Goal: Information Seeking & Learning: Learn about a topic

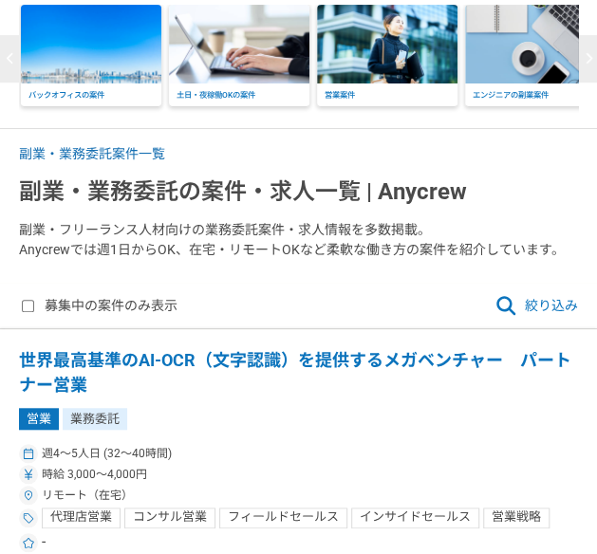
scroll to position [285, 0]
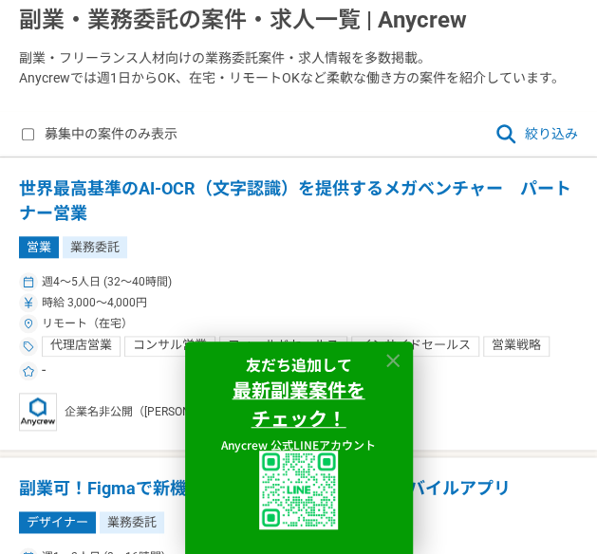
click at [393, 353] on icon at bounding box center [393, 361] width 22 height 22
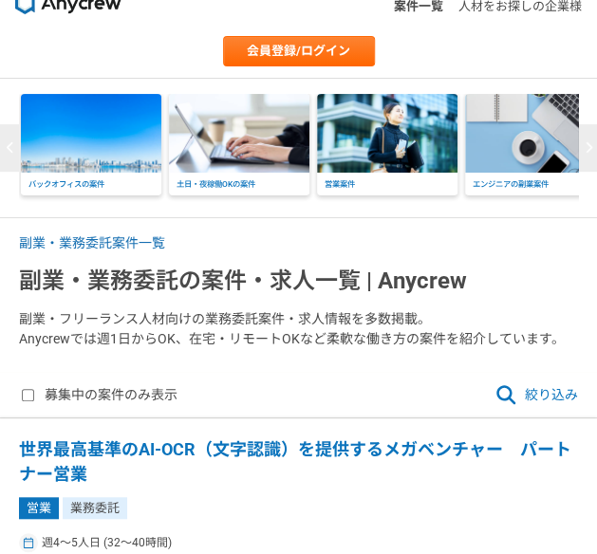
scroll to position [0, 0]
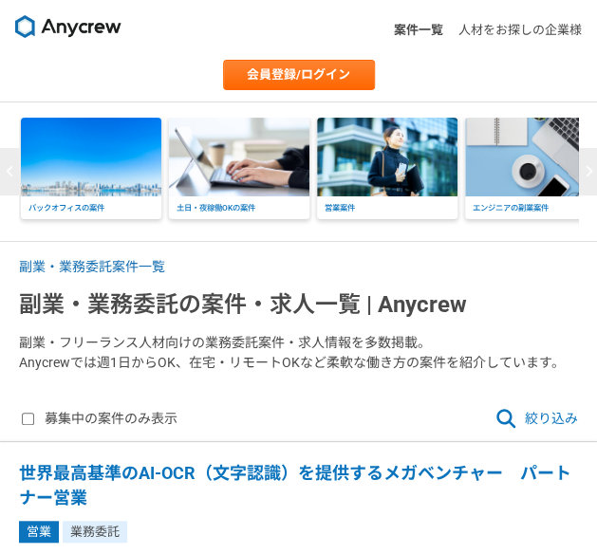
click at [584, 172] on icon "button" at bounding box center [588, 171] width 8 height 12
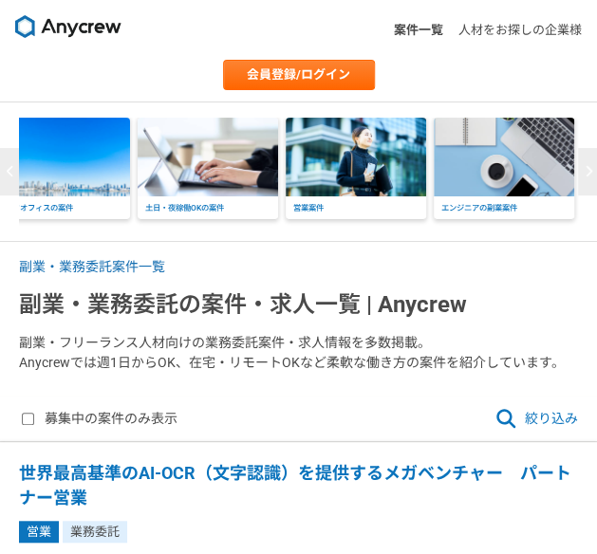
click at [584, 172] on icon "button" at bounding box center [588, 171] width 8 height 12
click at [319, 172] on img at bounding box center [356, 157] width 140 height 79
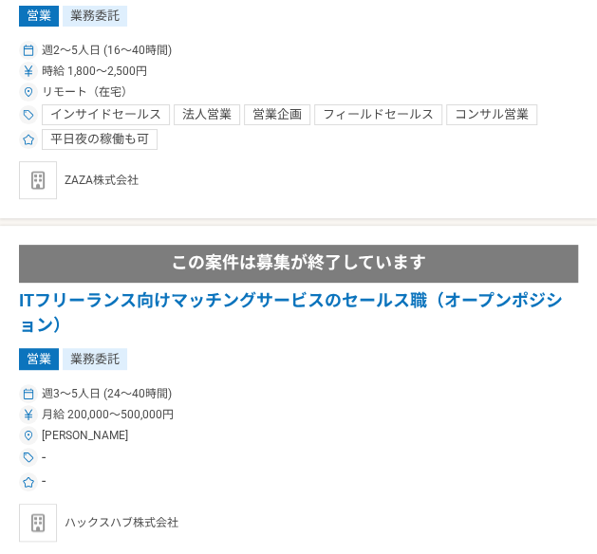
scroll to position [6261, 0]
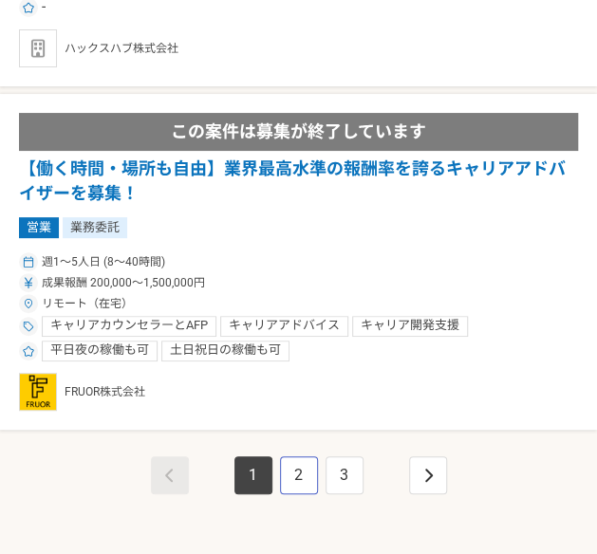
click at [305, 456] on link "2" at bounding box center [299, 475] width 38 height 38
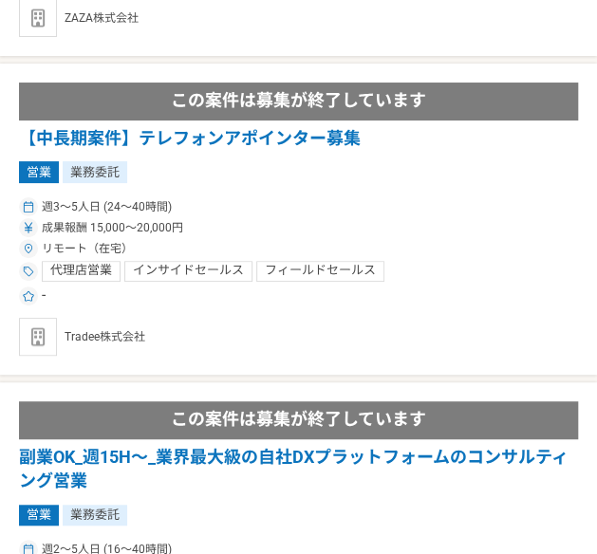
scroll to position [5881, 0]
